Goal: Information Seeking & Learning: Learn about a topic

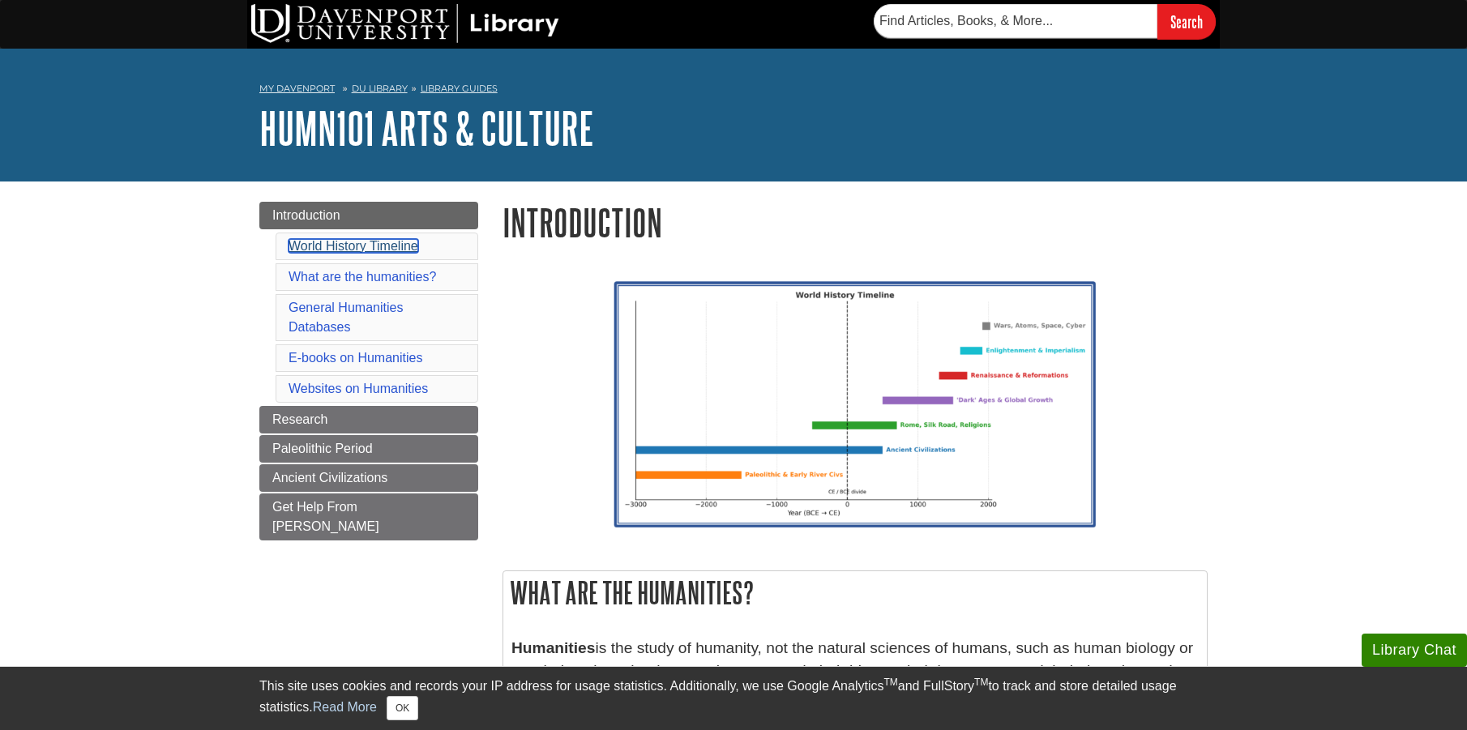
click at [356, 246] on link "World History Timeline" at bounding box center [354, 246] width 130 height 14
click at [399, 246] on link "World History Timeline" at bounding box center [354, 246] width 130 height 14
click at [366, 272] on link "What are the humanities?" at bounding box center [363, 277] width 148 height 14
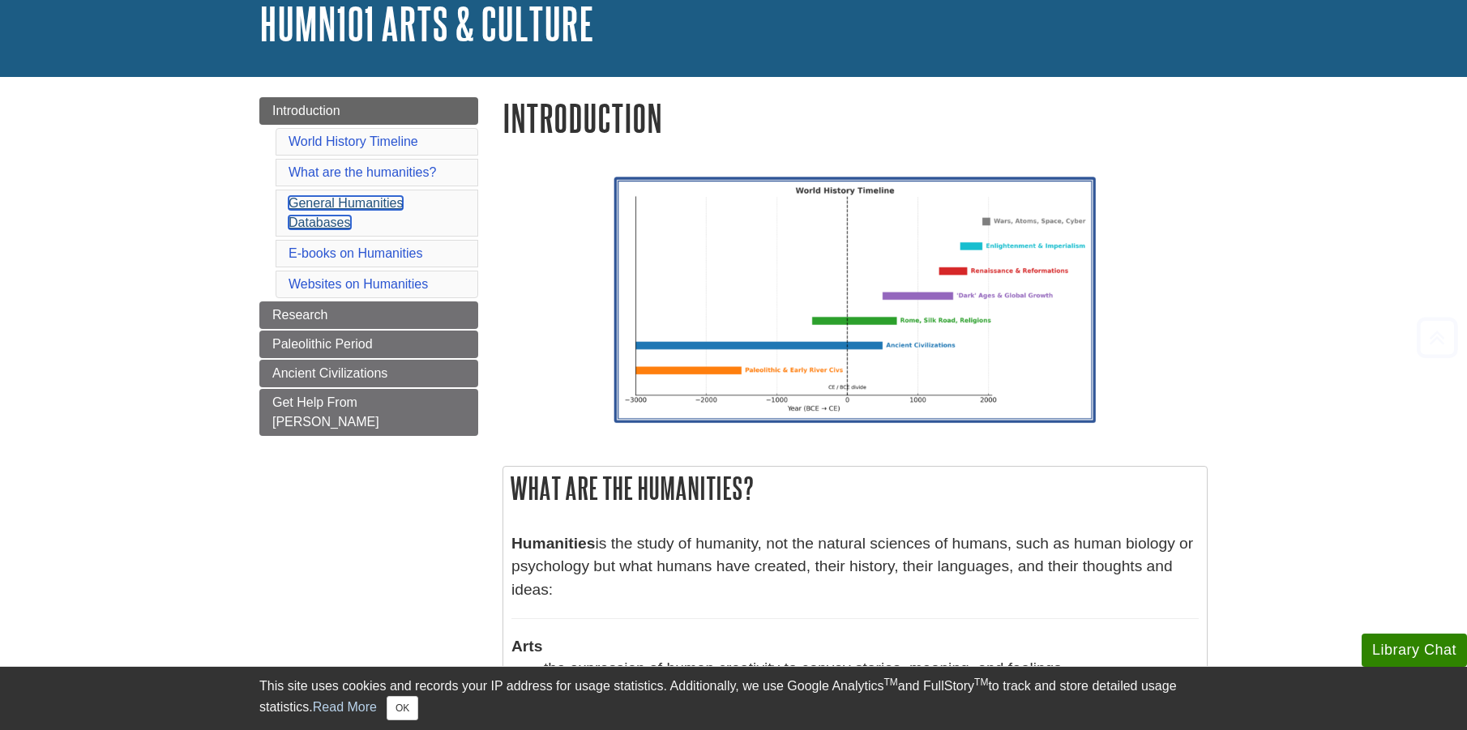
click at [333, 209] on link "General Humanities Databases" at bounding box center [346, 212] width 114 height 33
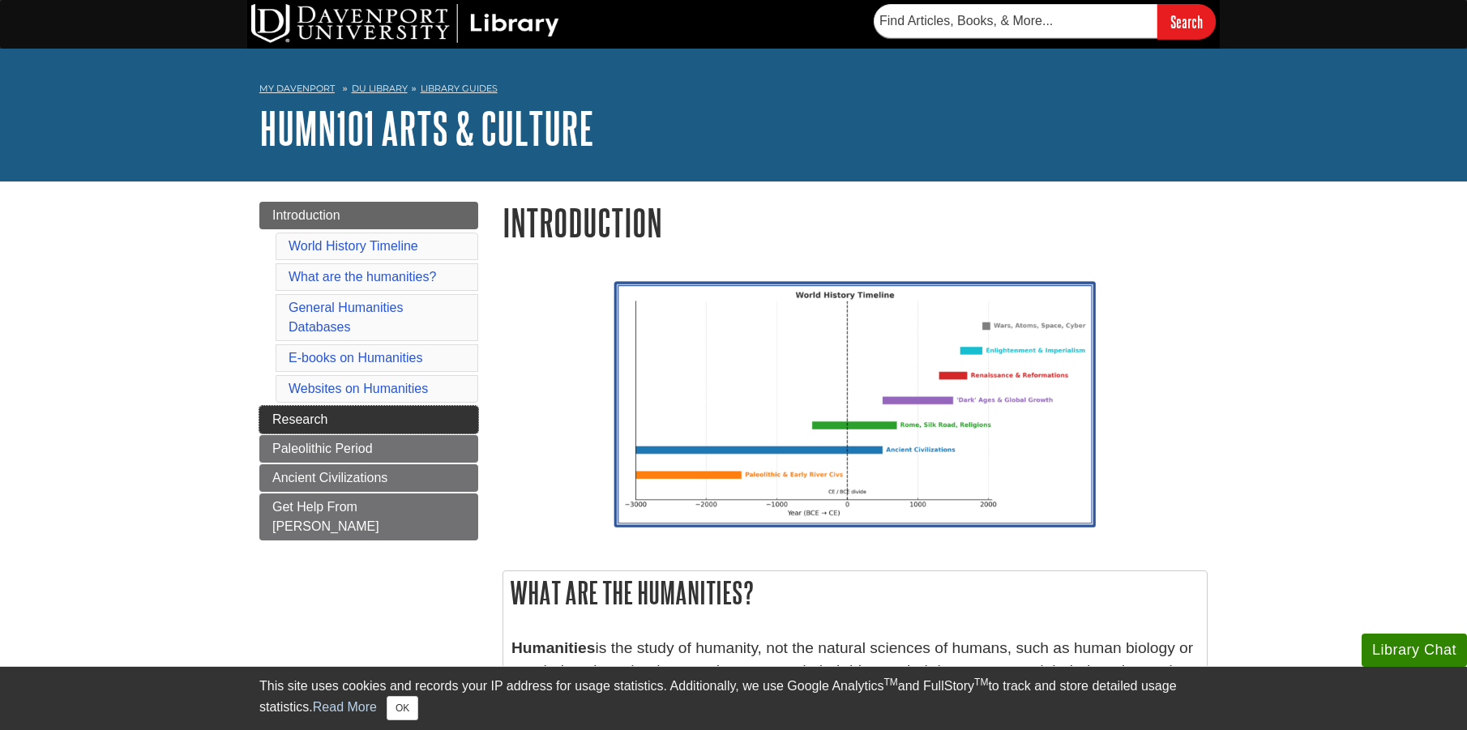
click at [298, 413] on span "Research" at bounding box center [299, 420] width 55 height 14
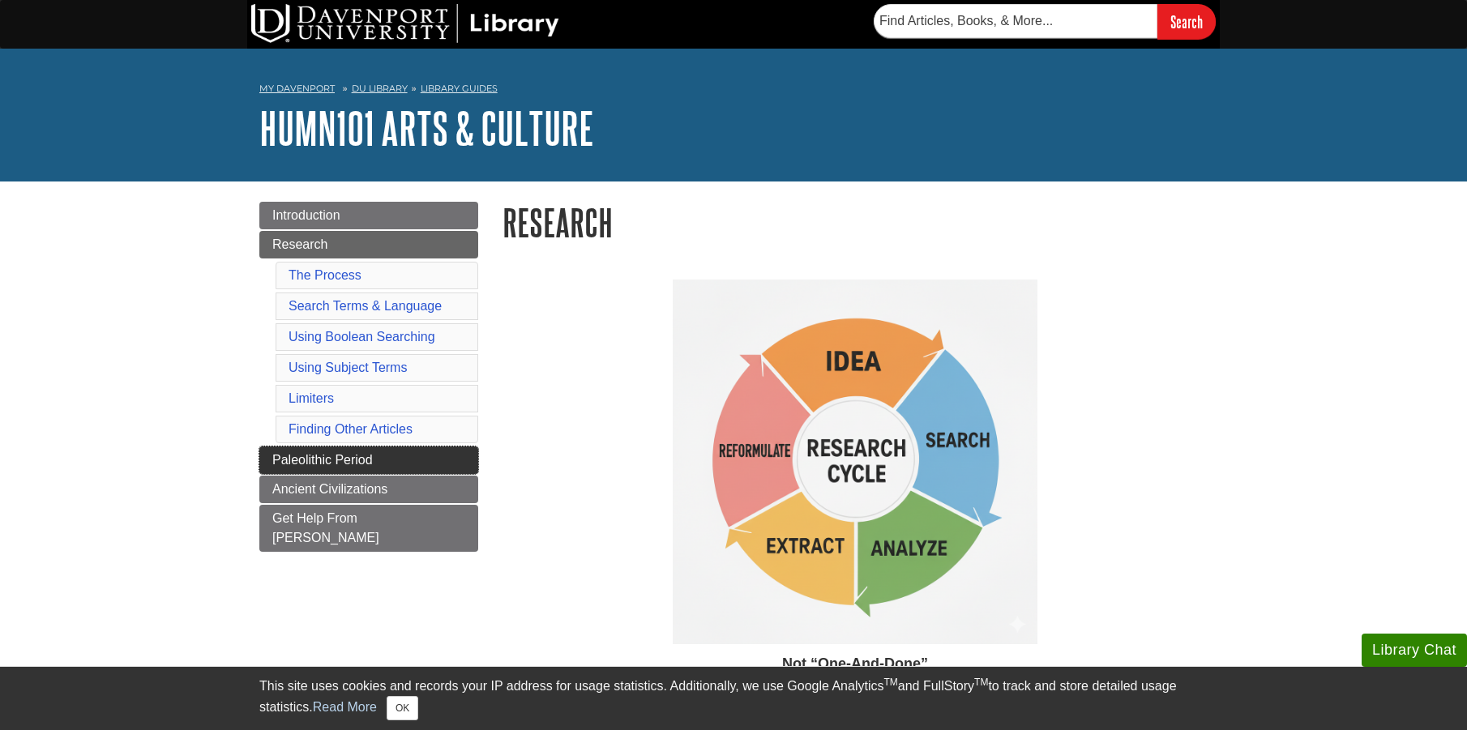
click at [336, 460] on span "Paleolithic Period" at bounding box center [322, 460] width 101 height 14
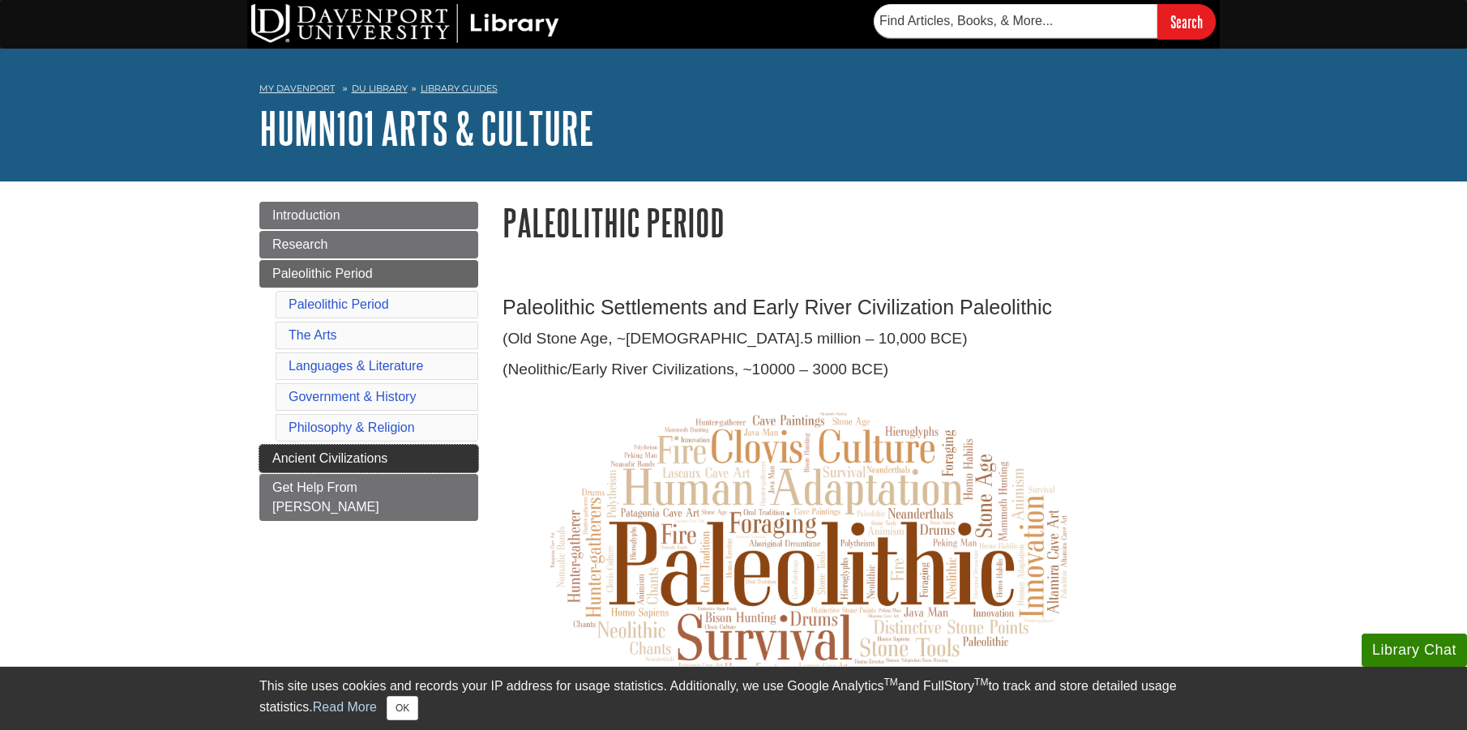
click at [342, 457] on span "Ancient Civilizations" at bounding box center [329, 459] width 115 height 14
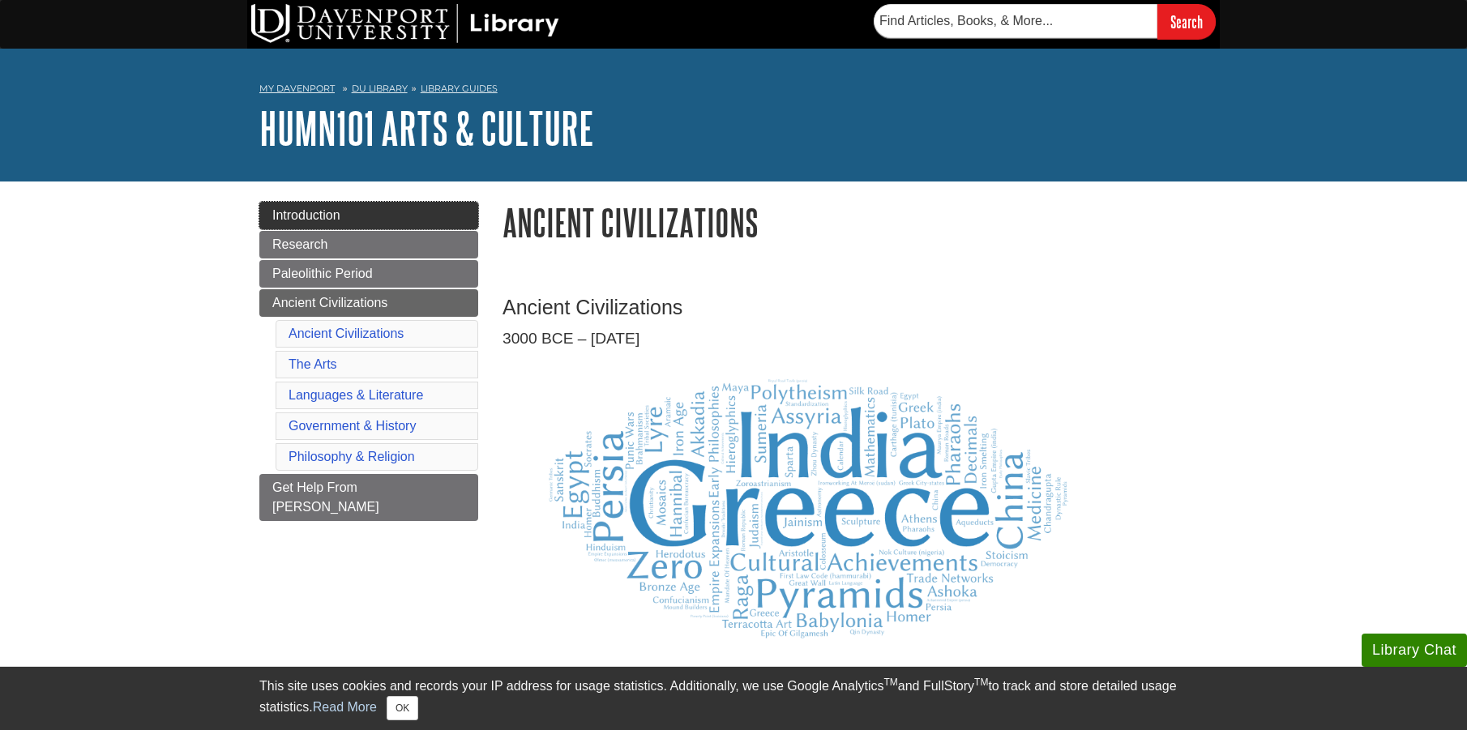
click at [344, 208] on link "Introduction" at bounding box center [368, 216] width 219 height 28
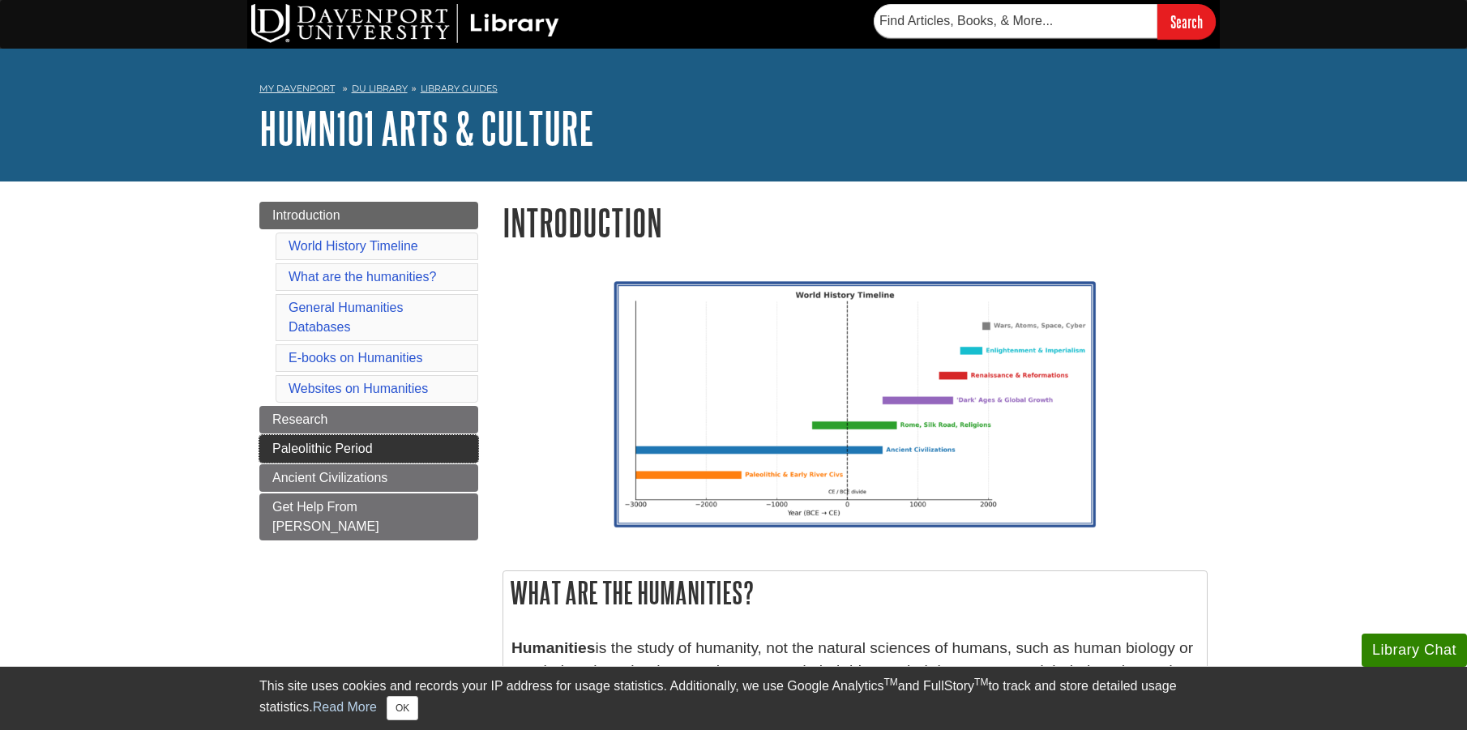
click at [336, 452] on span "Paleolithic Period" at bounding box center [322, 449] width 101 height 14
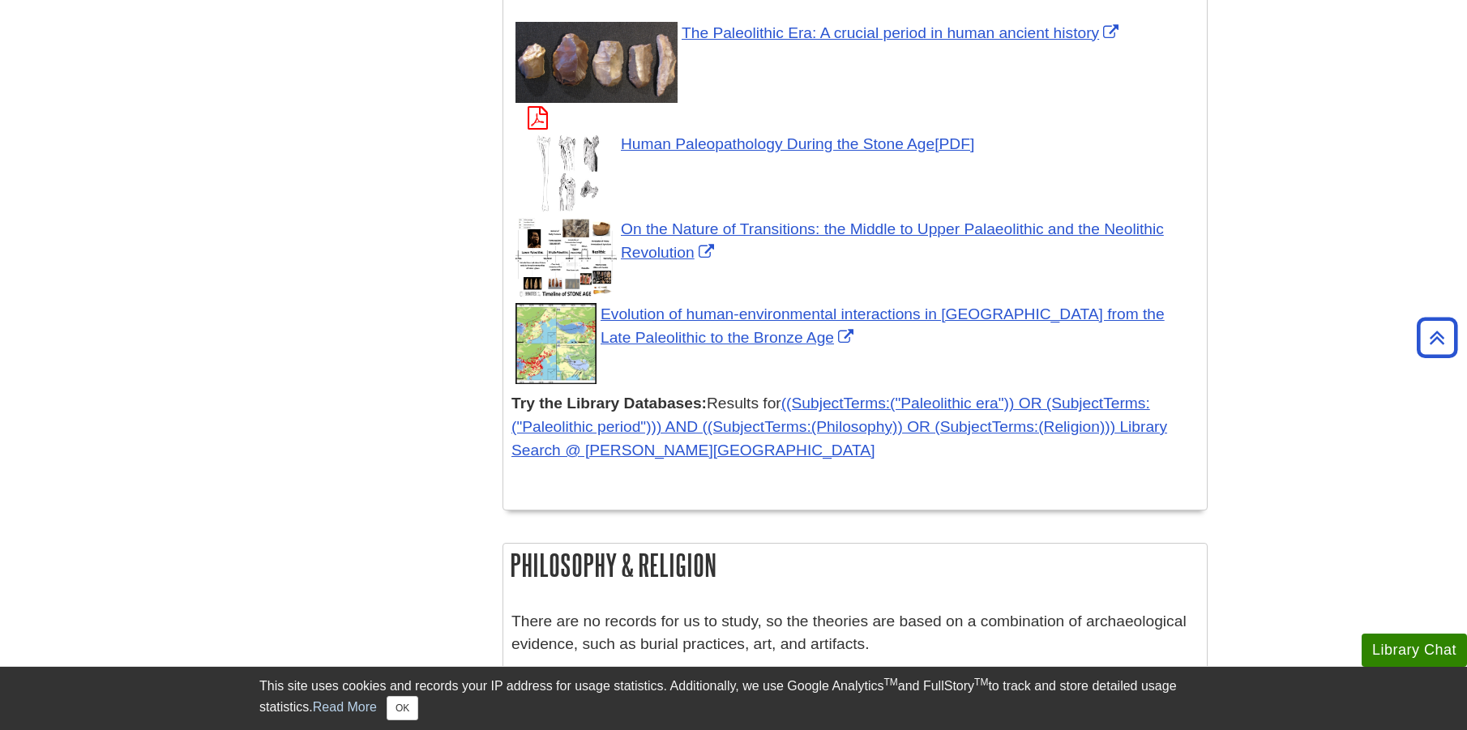
scroll to position [5587, 0]
